Goal: Task Accomplishment & Management: Manage account settings

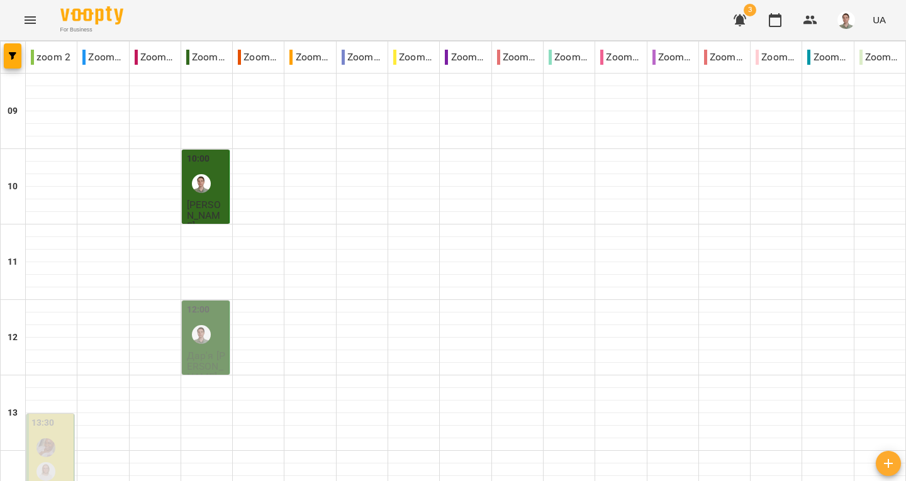
click at [222, 303] on div "12:00" at bounding box center [207, 326] width 40 height 46
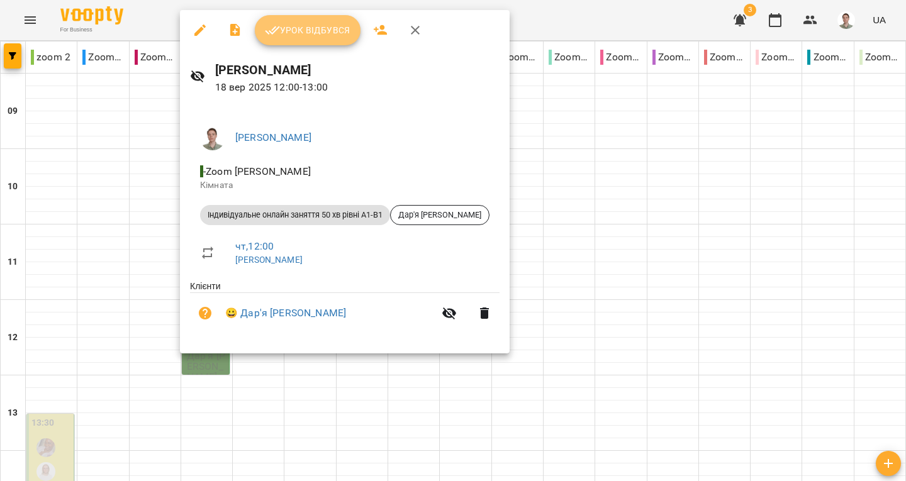
click at [305, 33] on span "Урок відбувся" at bounding box center [308, 30] width 86 height 15
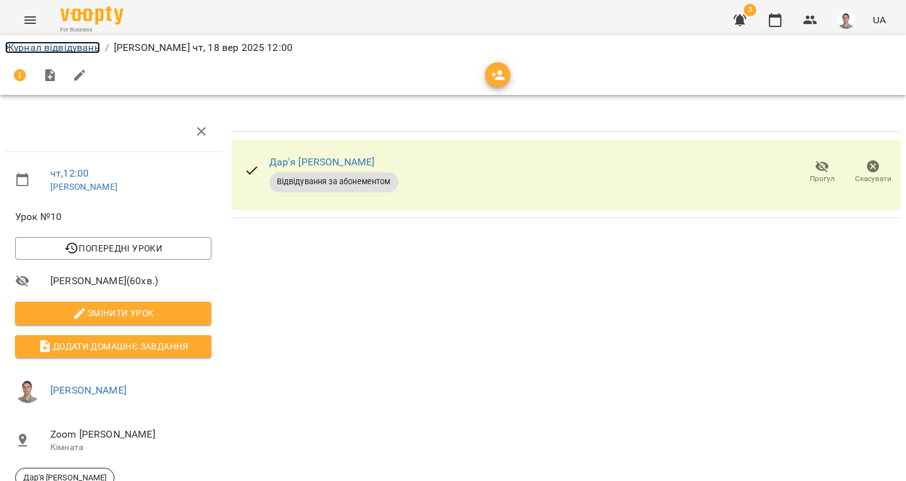
click at [94, 47] on link "Журнал відвідувань" at bounding box center [52, 48] width 95 height 12
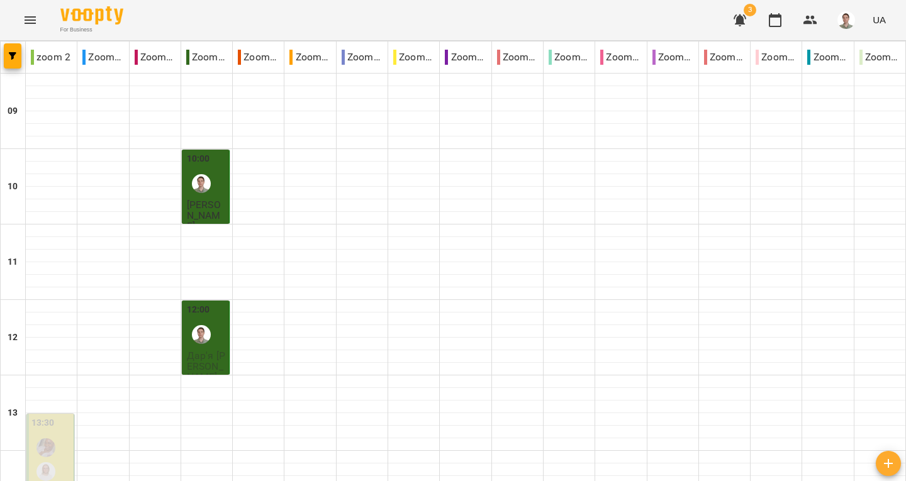
scroll to position [356, 0]
type input "**********"
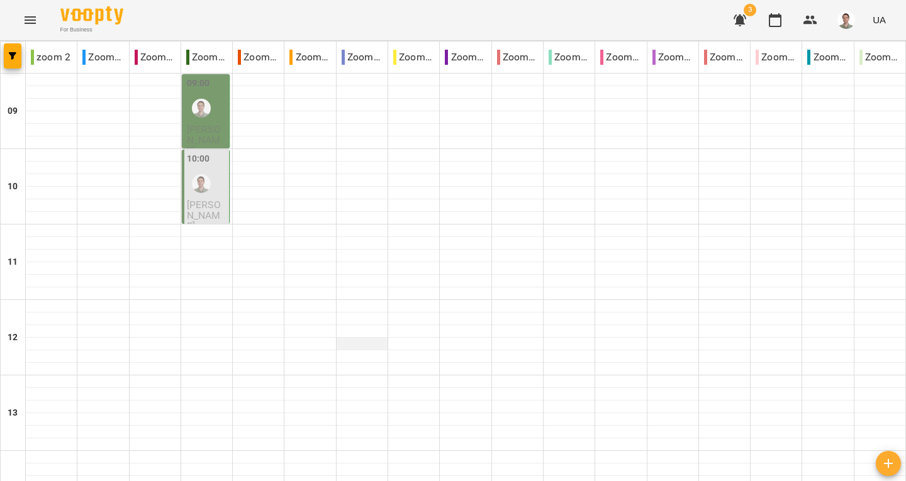
scroll to position [104, 0]
type input "**********"
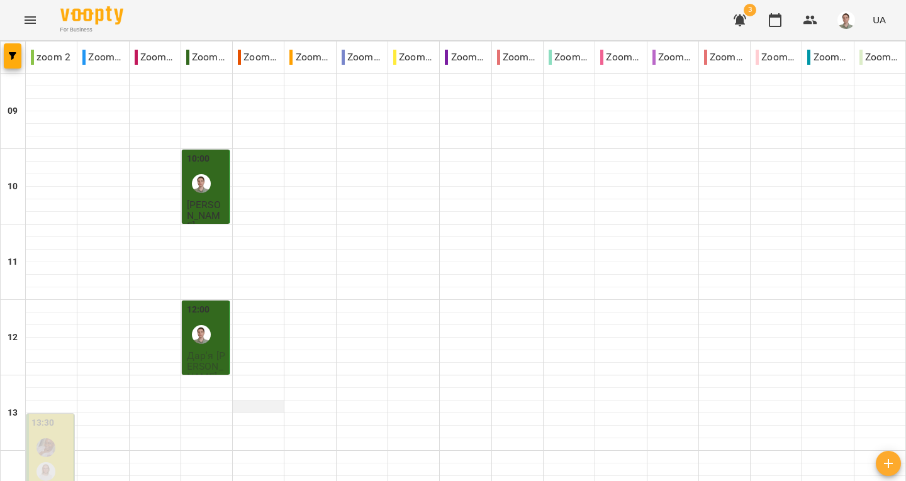
scroll to position [566, 0]
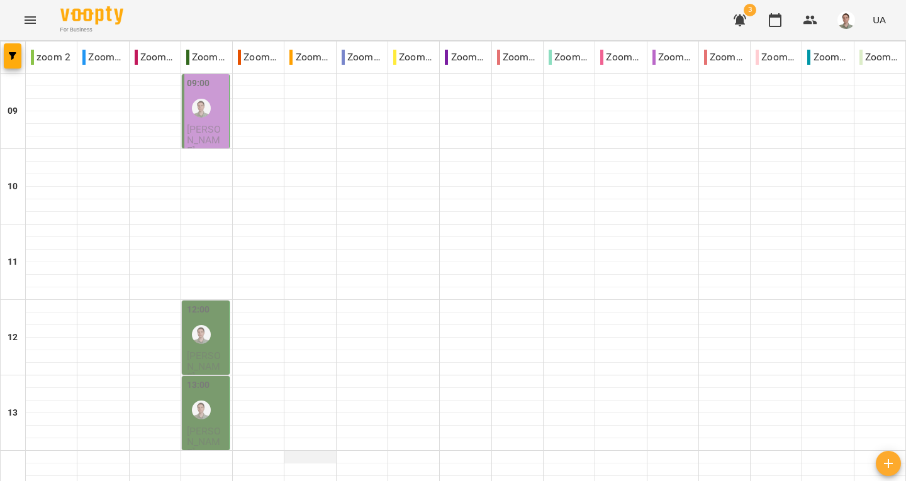
scroll to position [104, 0]
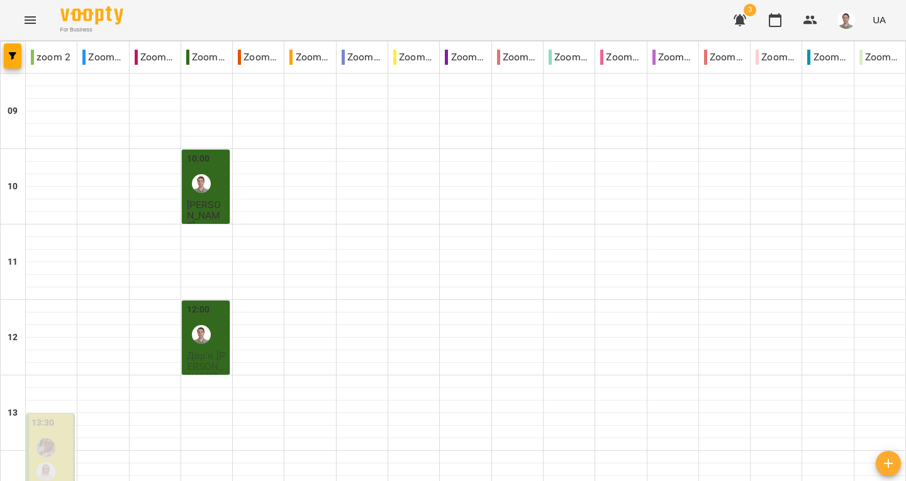
scroll to position [629, 0]
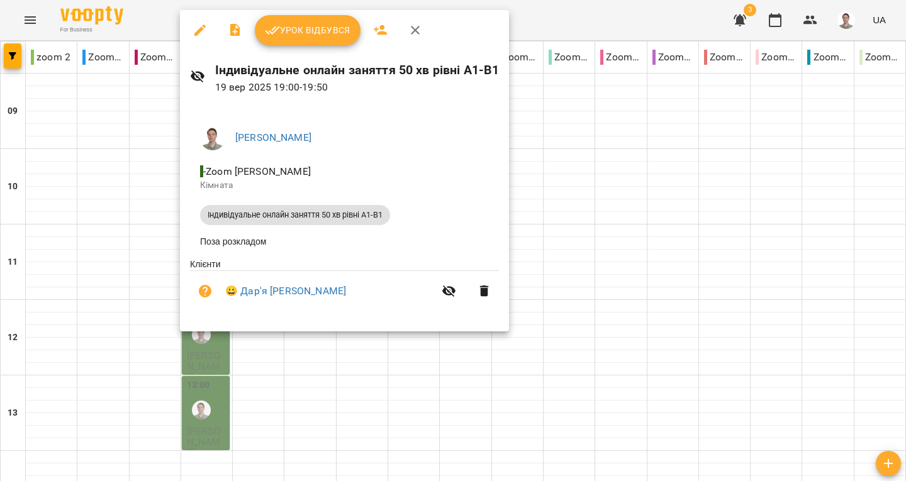
click at [416, 35] on icon "button" at bounding box center [415, 30] width 15 height 15
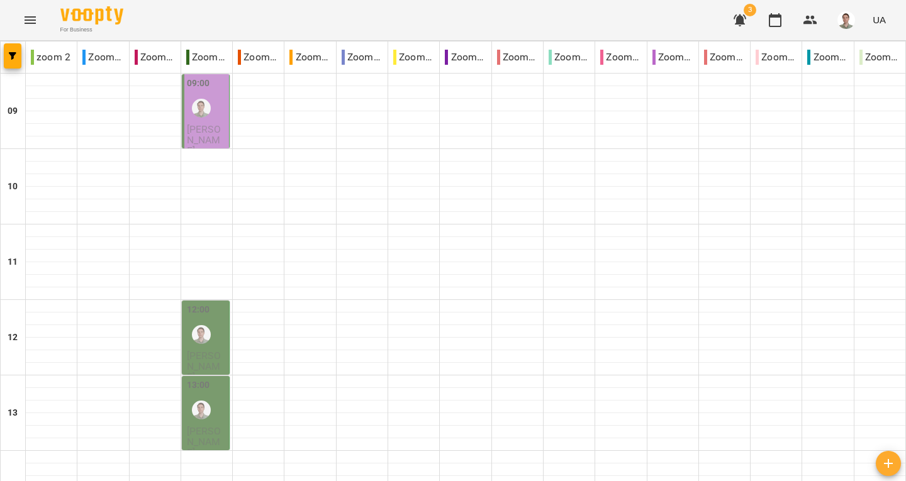
scroll to position [0, 0]
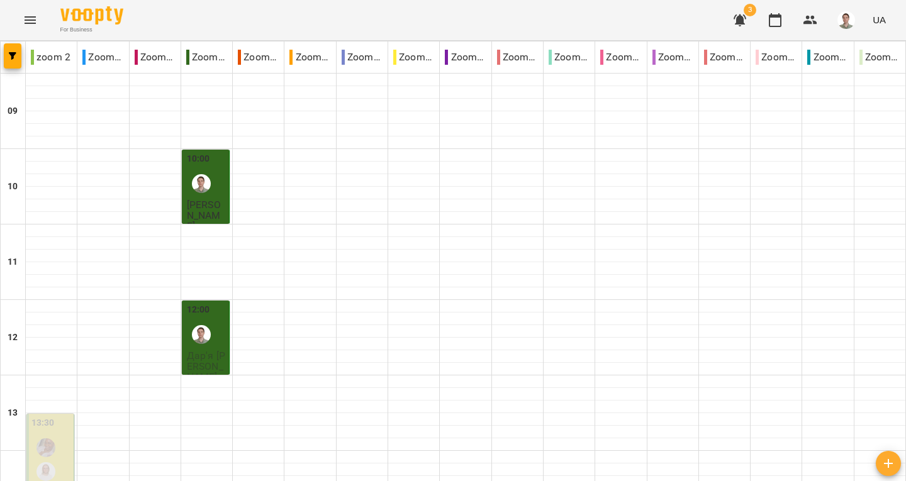
scroll to position [441, 0]
